Goal: Check status: Check status

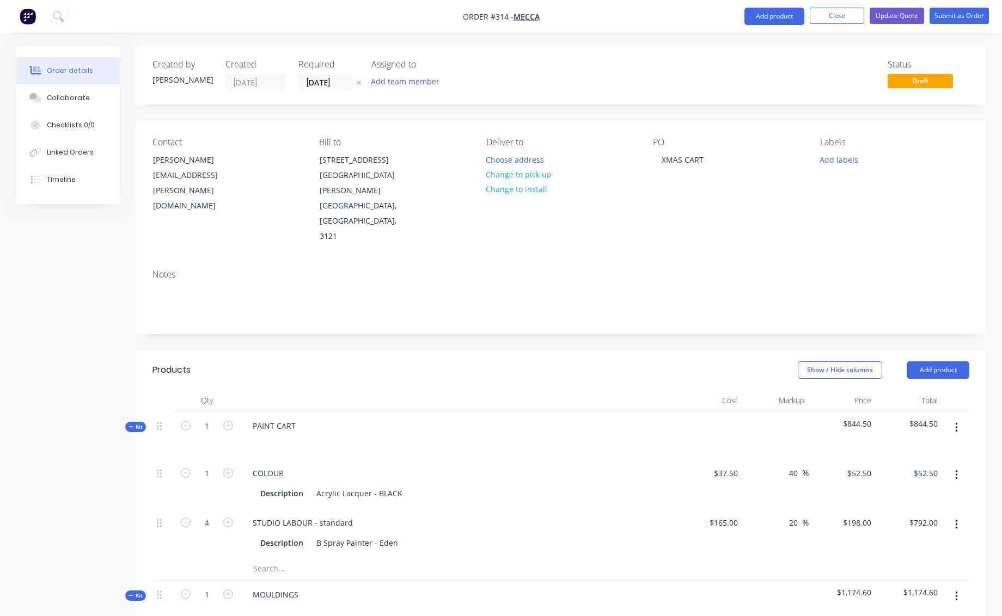
scroll to position [1286, 0]
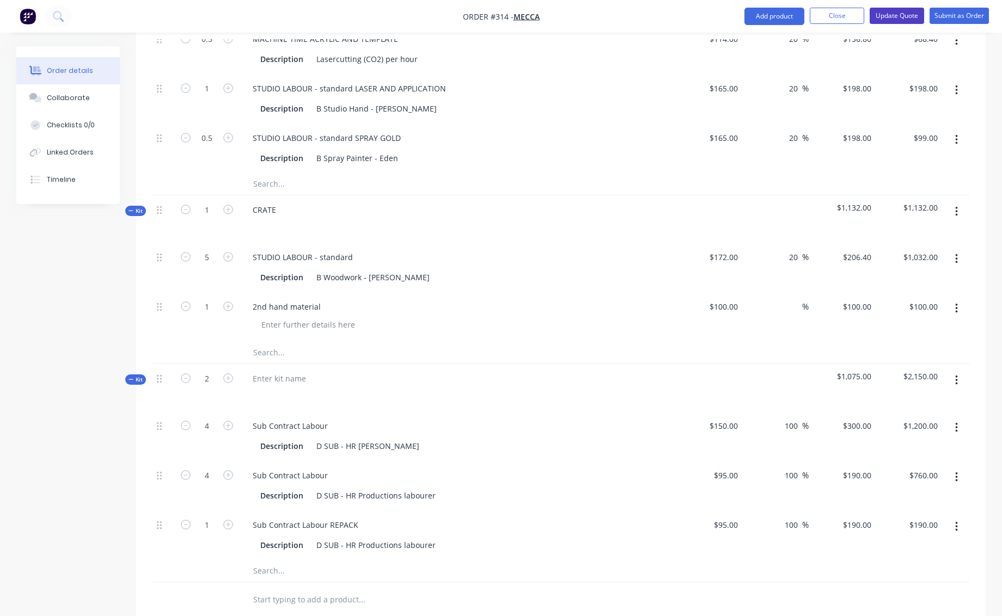
click at [890, 15] on button "Update Quote" at bounding box center [897, 16] width 54 height 16
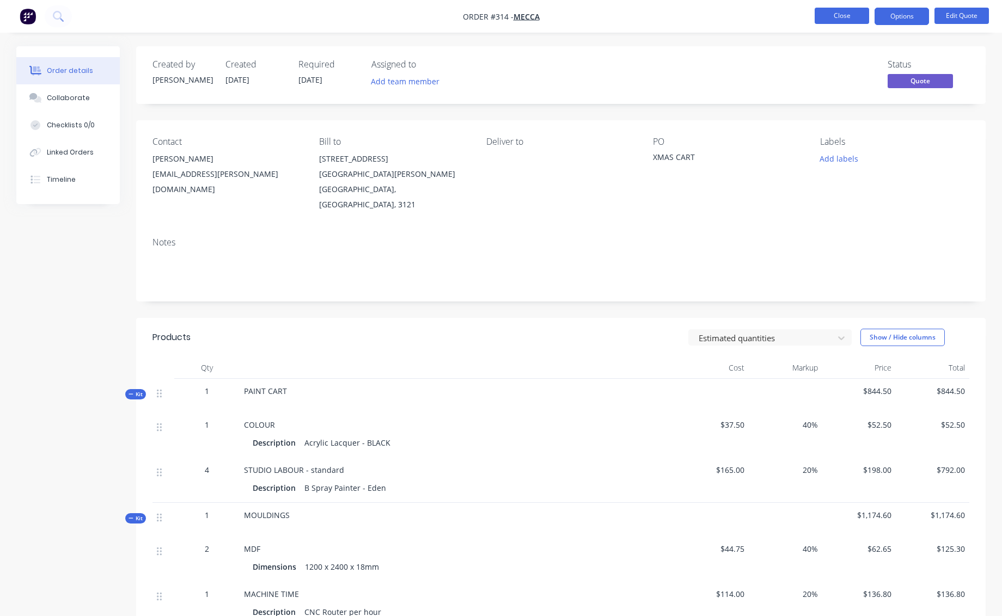
click at [842, 15] on button "Close" at bounding box center [842, 16] width 54 height 16
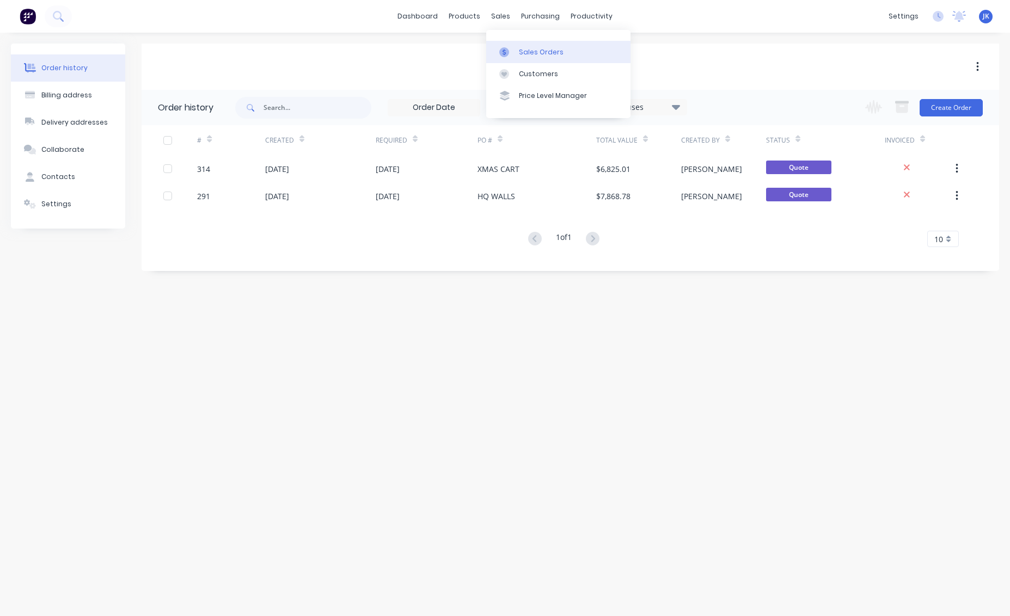
click at [530, 54] on div "Sales Orders" at bounding box center [541, 52] width 45 height 10
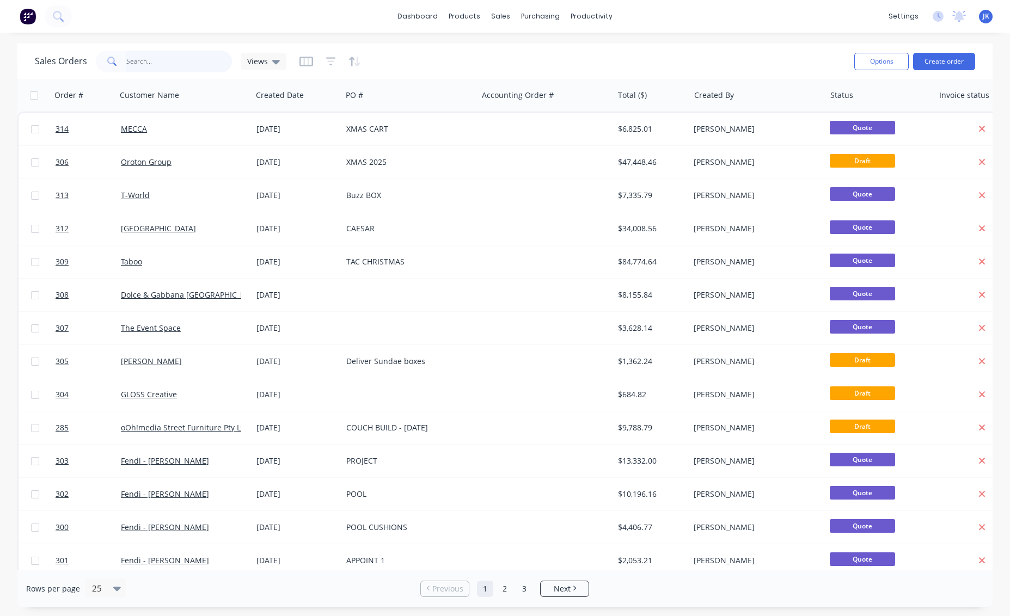
click at [141, 63] on input "text" at bounding box center [179, 62] width 106 height 22
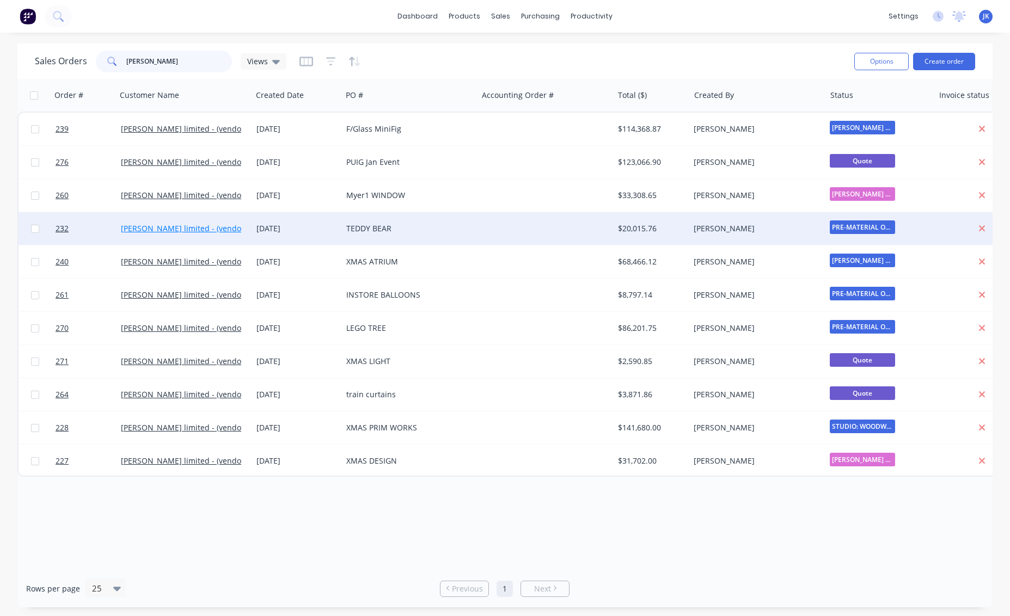
type input "[PERSON_NAME]"
click at [224, 228] on link "[PERSON_NAME] limited - (vendor #7008950)" at bounding box center [202, 228] width 163 height 10
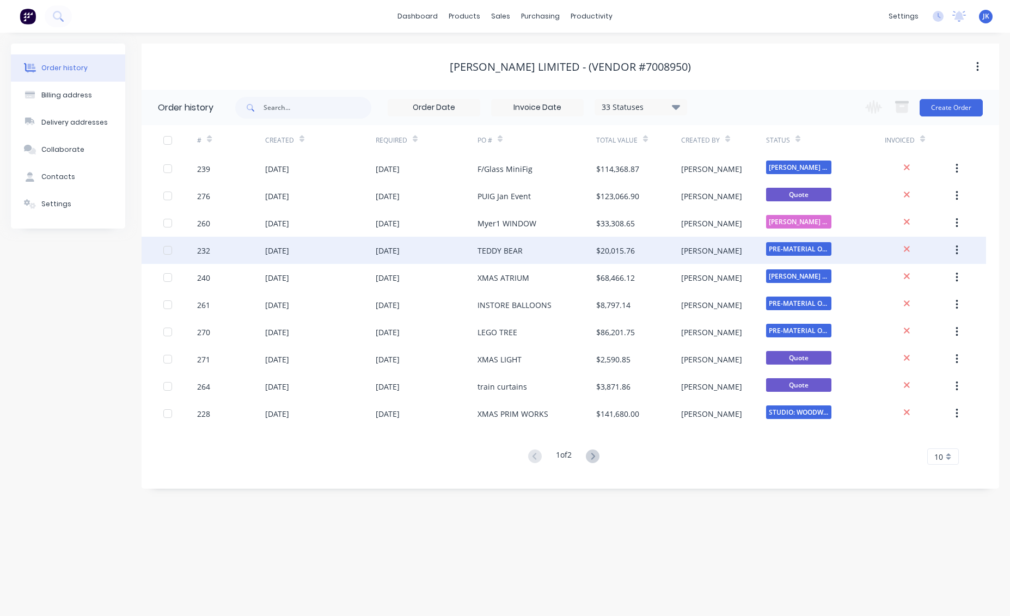
click at [477, 251] on div "232 [DATE] [DATE] TEDDY BEAR $20,015.76 [PERSON_NAME] PRE-MATERIAL OR..." at bounding box center [564, 250] width 845 height 27
click at [169, 251] on div at bounding box center [168, 251] width 22 height 22
click at [289, 252] on div "[DATE]" at bounding box center [277, 250] width 24 height 11
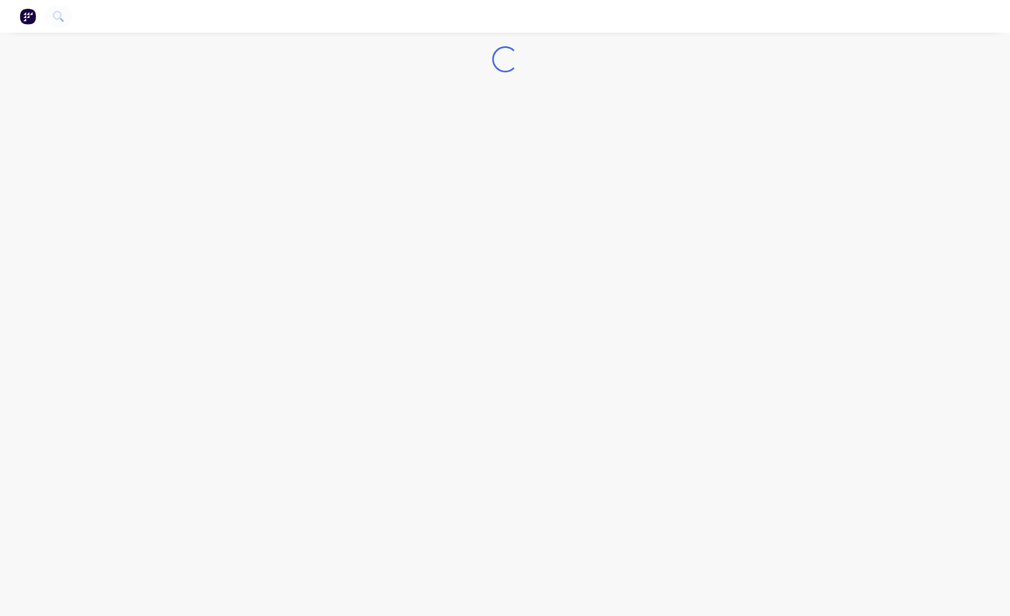
click at [290, 252] on div "Loading..." at bounding box center [505, 308] width 1010 height 616
